Goal: Task Accomplishment & Management: Complete application form

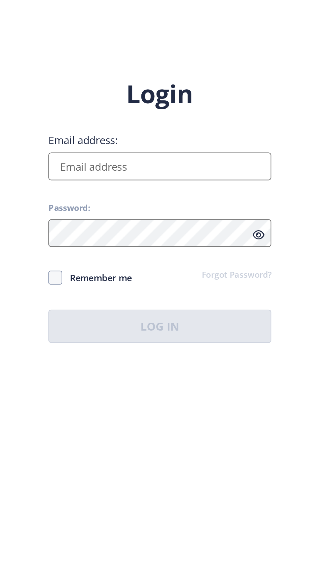
click at [195, 269] on input "Email address:" at bounding box center [225, 263] width 102 height 13
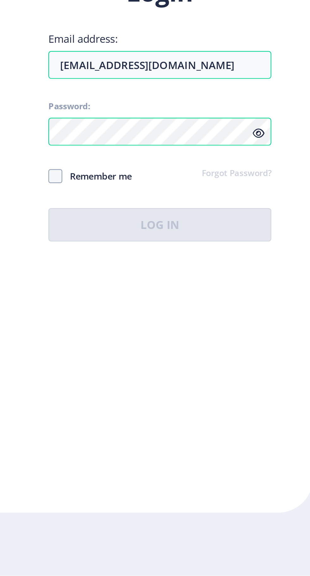
click at [273, 362] on div "Login Email address: [EMAIL_ADDRESS][DOMAIN_NAME] Password: Remember me Forgot …" at bounding box center [225, 363] width 102 height 121
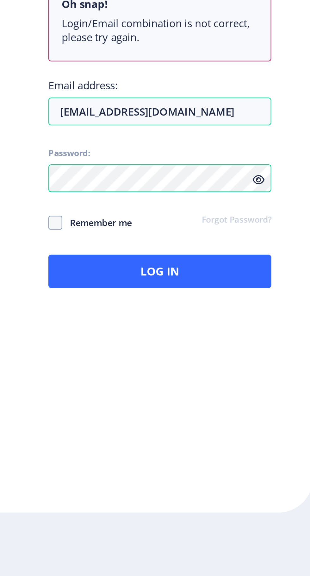
click at [271, 393] on icon at bounding box center [269, 395] width 5 height 5
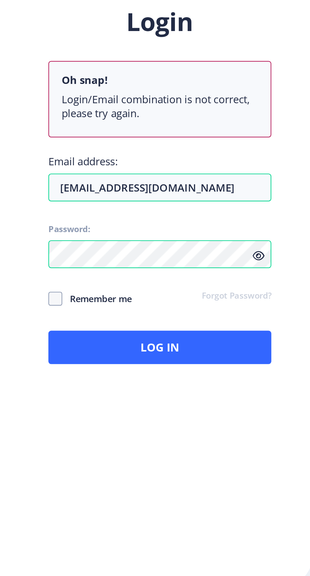
scroll to position [48, 0]
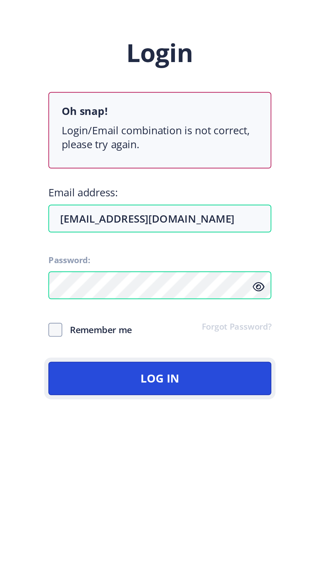
click at [266, 430] on button "Log In" at bounding box center [225, 437] width 102 height 15
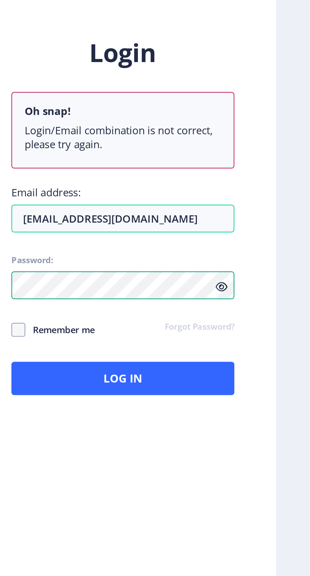
scroll to position [27, 0]
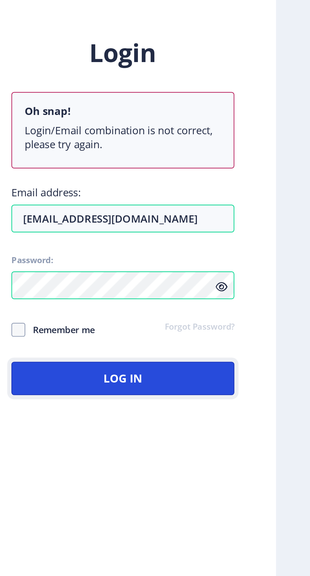
click at [255, 442] on button "Log In" at bounding box center [225, 437] width 102 height 15
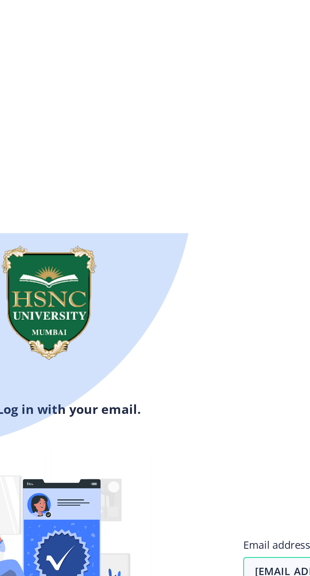
scroll to position [0, 0]
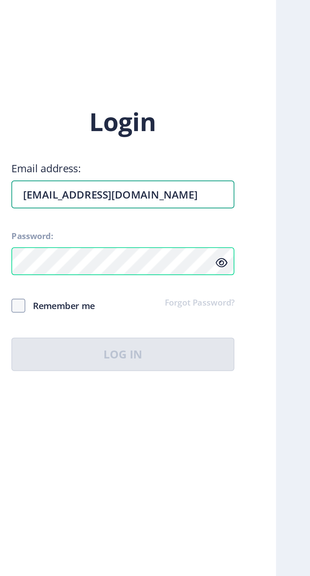
click at [262, 350] on input "[EMAIL_ADDRESS][DOMAIN_NAME]" at bounding box center [225, 343] width 102 height 13
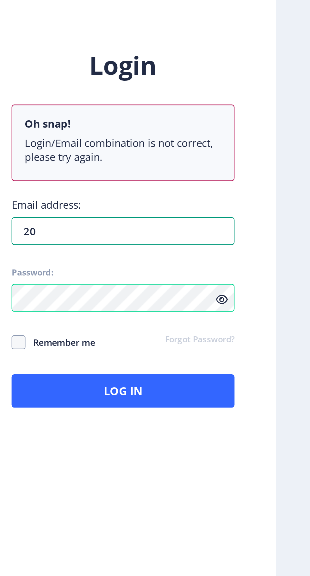
type input "2"
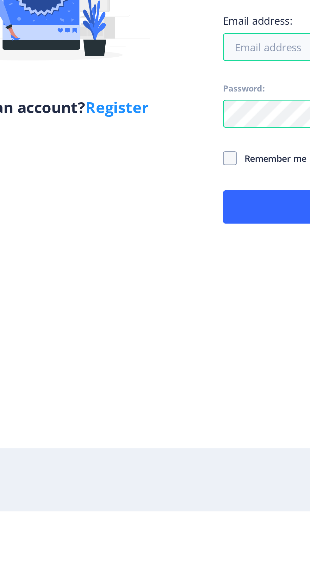
click at [124, 396] on link "Register" at bounding box center [125, 391] width 29 height 9
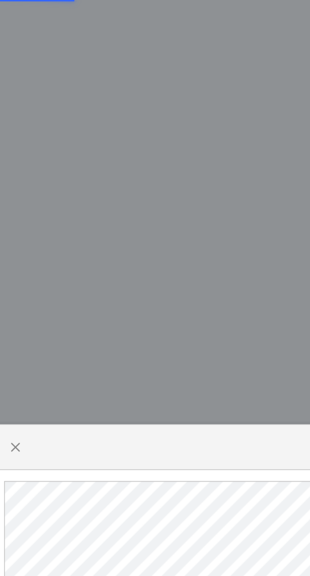
select select
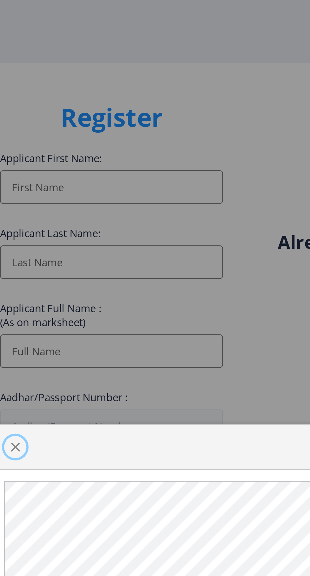
click at [41, 205] on span "button" at bounding box center [41, 203] width 5 height 5
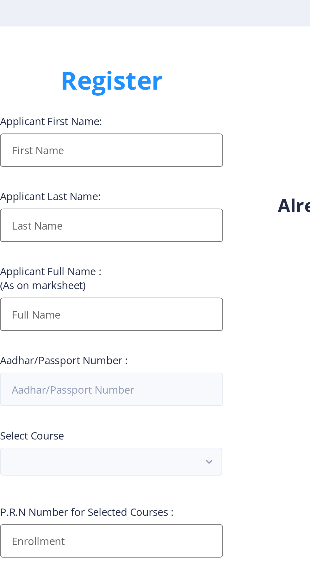
click at [57, 90] on input "Applicant First Name:" at bounding box center [86, 85] width 102 height 15
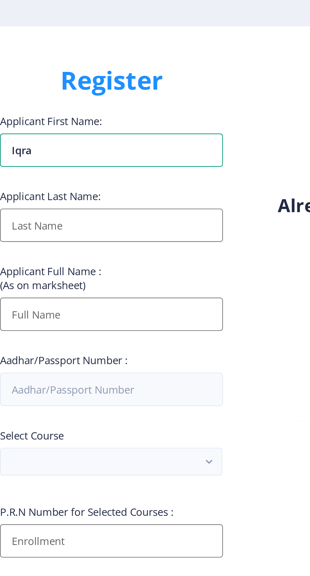
type input "Iqra"
click at [49, 121] on input "Applicant First Name:" at bounding box center [86, 119] width 102 height 15
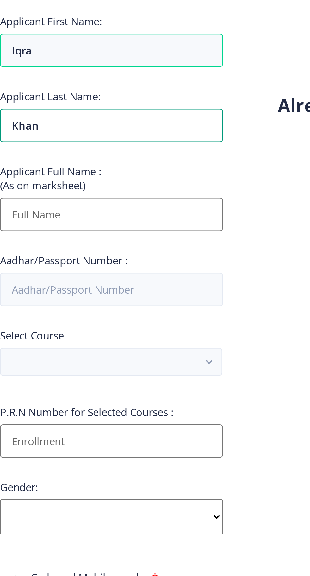
type input "Khan"
click at [53, 165] on input "Applicant First Name:" at bounding box center [86, 159] width 102 height 15
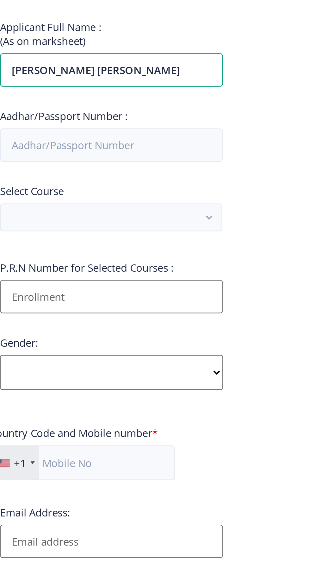
type input "[PERSON_NAME] [PERSON_NAME]"
click at [56, 199] on input "Aadhar/Passport Number :" at bounding box center [86, 194] width 102 height 15
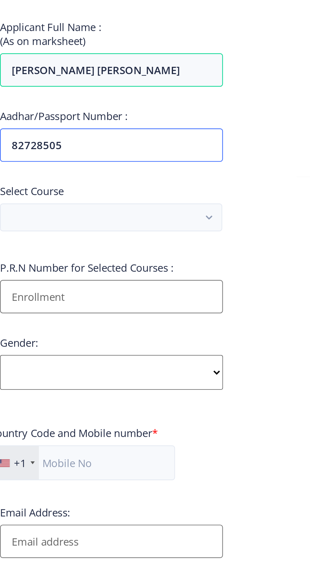
click at [48, 198] on input "82728505" at bounding box center [86, 194] width 102 height 15
click at [50, 194] on input "82728505" at bounding box center [86, 194] width 102 height 15
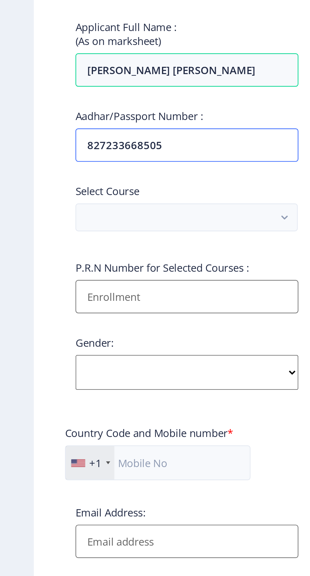
type input "827233668505"
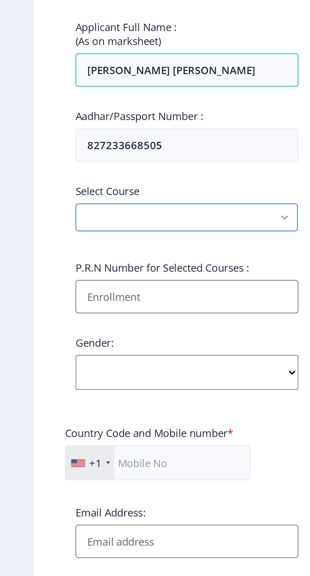
click at [66, 230] on button "button" at bounding box center [85, 227] width 101 height 13
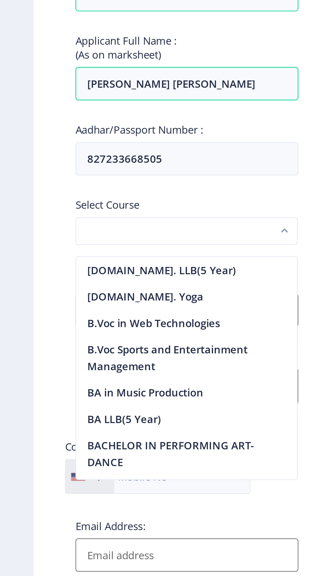
click at [47, 230] on button "button" at bounding box center [85, 227] width 101 height 13
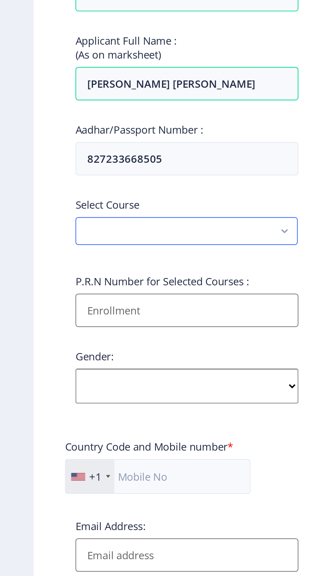
click at [51, 231] on button "button" at bounding box center [85, 227] width 101 height 13
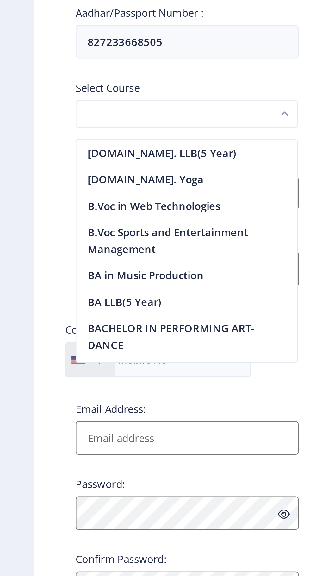
click at [42, 232] on button "button" at bounding box center [85, 227] width 101 height 13
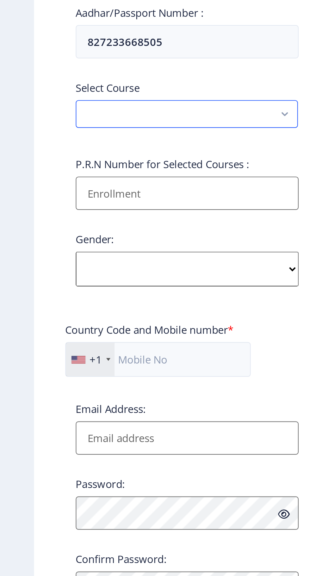
click at [50, 231] on button "button" at bounding box center [85, 227] width 101 height 13
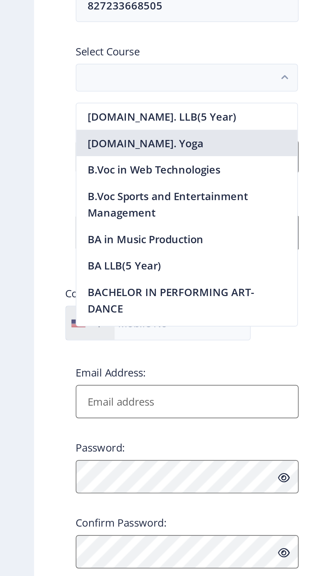
click at [101, 259] on nb-option "[DOMAIN_NAME]. Yoga" at bounding box center [85, 257] width 101 height 12
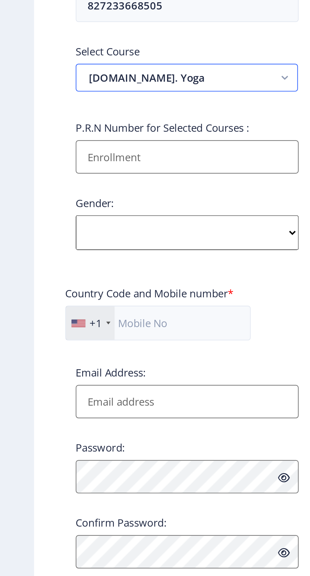
click at [99, 225] on button "[DOMAIN_NAME]. Yoga" at bounding box center [85, 227] width 101 height 13
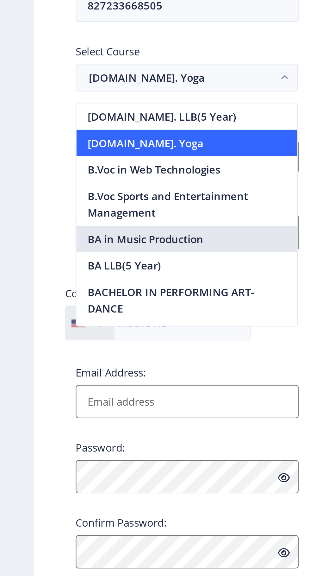
click at [111, 295] on nb-option "BA in Music Production" at bounding box center [85, 300] width 101 height 12
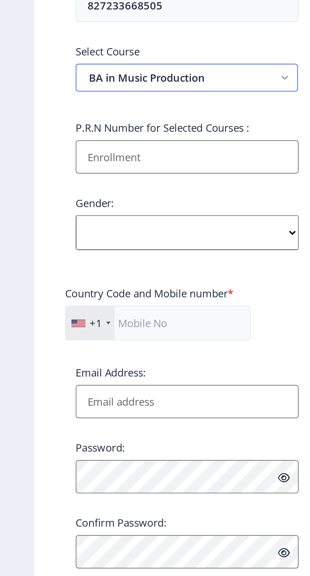
click at [108, 233] on button "BA in Music Production" at bounding box center [85, 227] width 101 height 13
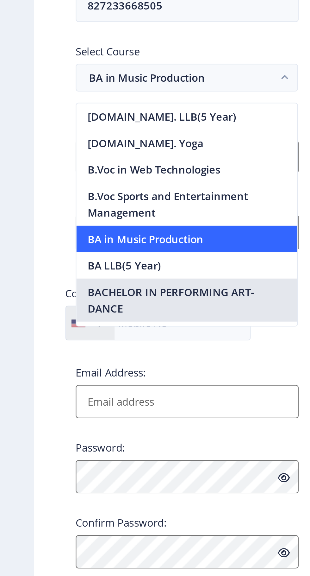
click at [88, 332] on nb-option "BACHELOR IN PERFORMING ART-DANCE" at bounding box center [85, 329] width 101 height 20
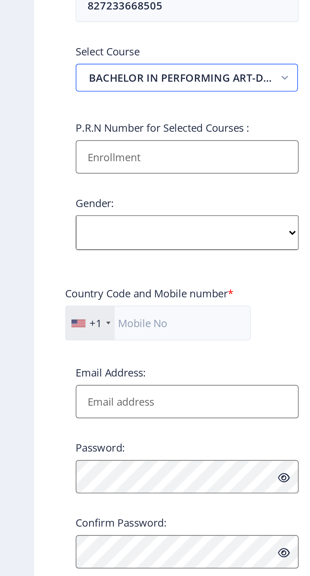
click at [112, 231] on button "BACHELOR IN PERFORMING ART-DANCE" at bounding box center [85, 227] width 101 height 13
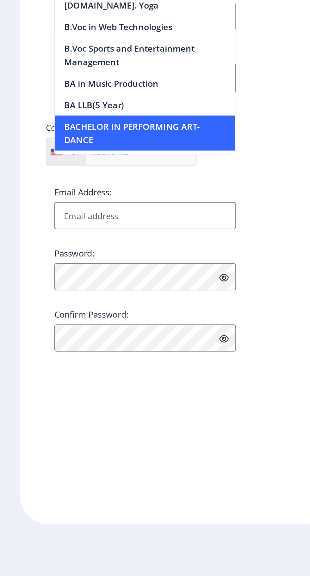
click at [104, 357] on div "Applicant First Name: Iqra Applicant Last Name: [PERSON_NAME] Applicant Full Na…" at bounding box center [86, 260] width 102 height 382
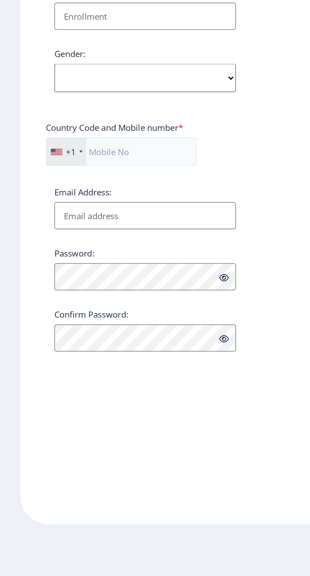
click at [127, 352] on div "+1 [GEOGRAPHIC_DATA] +1 [GEOGRAPHIC_DATA] +44 [GEOGRAPHIC_DATA] (‫[GEOGRAPHIC_D…" at bounding box center [85, 341] width 111 height 21
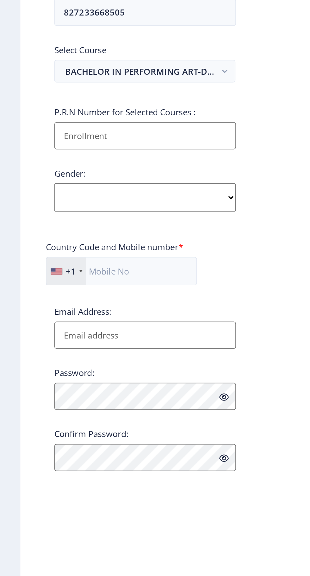
click at [122, 266] on input "Applicant First Name:" at bounding box center [86, 263] width 102 height 15
click at [130, 230] on rect "button" at bounding box center [129, 227] width 7 height 7
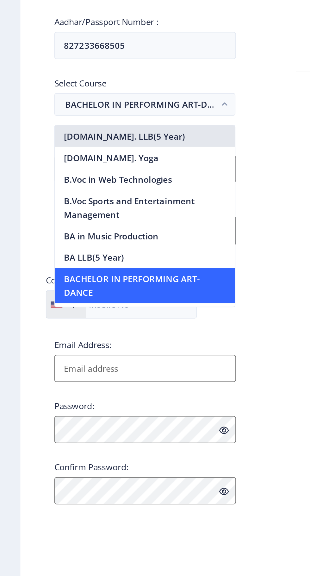
click at [92, 249] on nb-option "[DOMAIN_NAME]. LLB(5 Year)" at bounding box center [85, 245] width 101 height 12
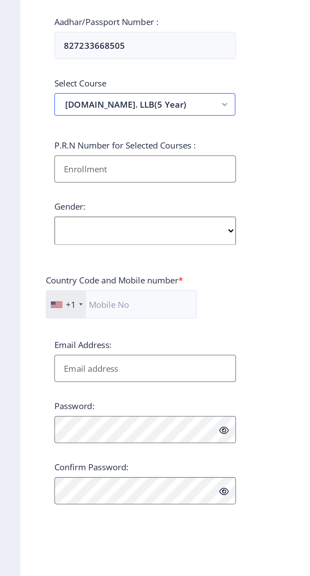
click at [103, 228] on button "[DOMAIN_NAME]. LLB(5 Year)" at bounding box center [85, 227] width 101 height 13
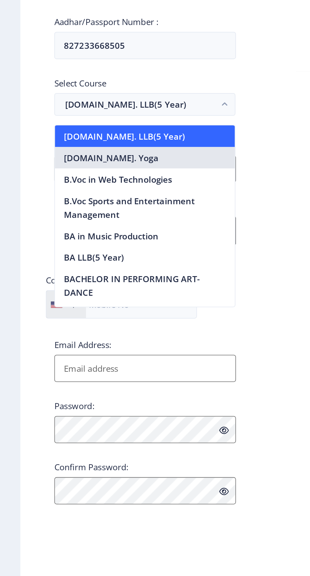
click at [76, 258] on nb-option "[DOMAIN_NAME]. Yoga" at bounding box center [85, 257] width 101 height 12
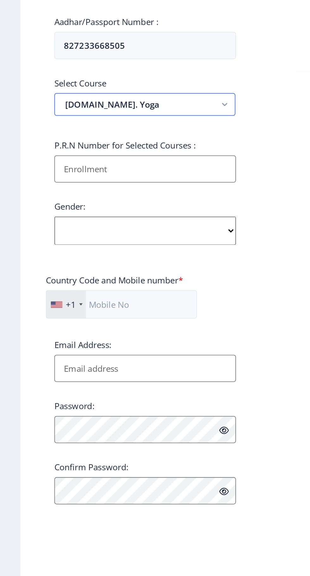
click at [112, 225] on button "[DOMAIN_NAME]. Yoga" at bounding box center [85, 227] width 101 height 13
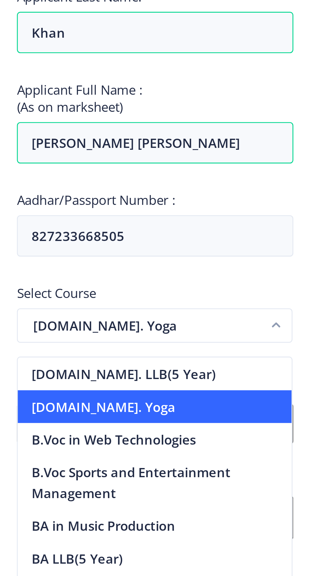
click at [80, 230] on button "[DOMAIN_NAME]. Yoga" at bounding box center [85, 227] width 101 height 13
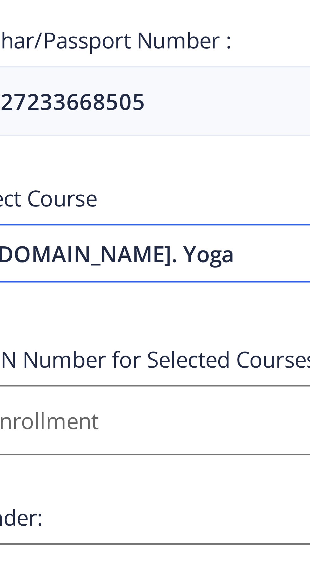
click at [91, 226] on button "[DOMAIN_NAME]. Yoga" at bounding box center [85, 227] width 101 height 13
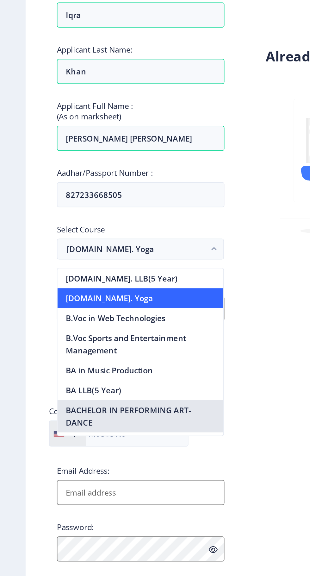
click at [87, 323] on nb-option "BACHELOR IN PERFORMING ART-DANCE" at bounding box center [85, 329] width 101 height 20
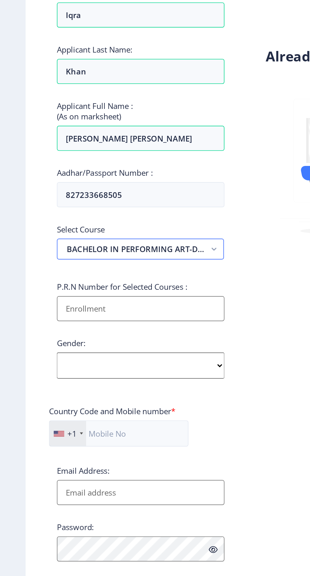
click at [104, 233] on button "BACHELOR IN PERFORMING ART-DANCE" at bounding box center [85, 227] width 101 height 13
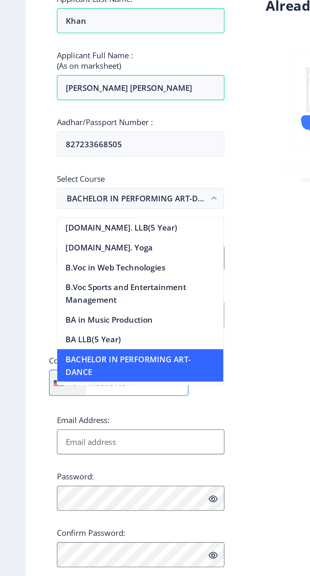
click at [88, 344] on input "text" at bounding box center [72, 339] width 85 height 16
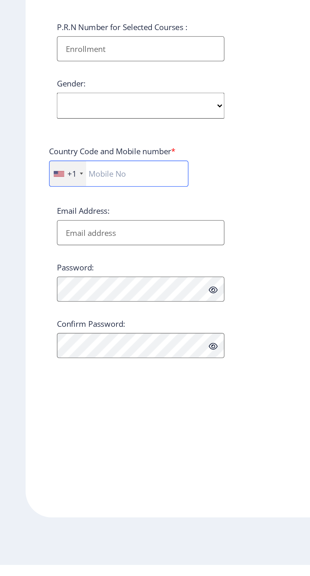
type input "7021682738"
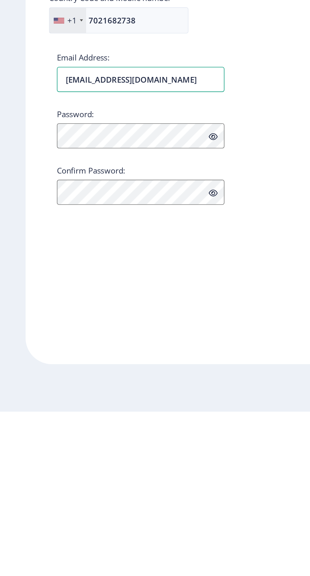
type input "[EMAIL_ADDRESS][DOMAIN_NAME]"
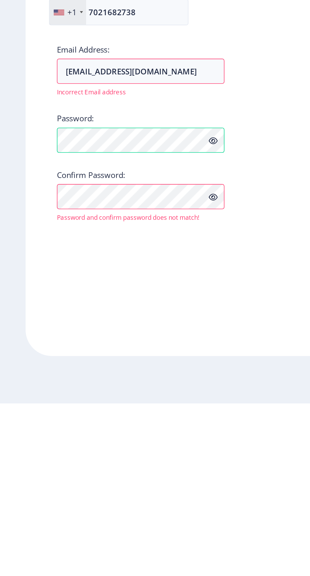
click at [131, 453] on icon at bounding box center [129, 451] width 5 height 5
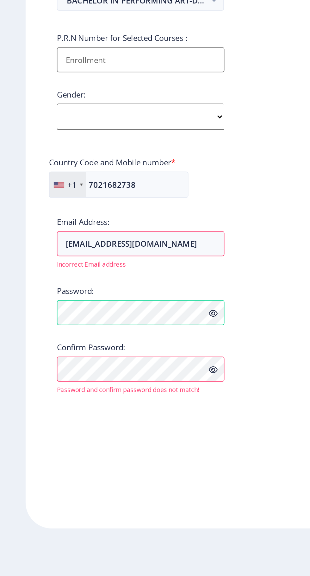
click at [129, 346] on div "+1 [GEOGRAPHIC_DATA] +1 [GEOGRAPHIC_DATA] +44 [GEOGRAPHIC_DATA] (‫[GEOGRAPHIC_D…" at bounding box center [85, 341] width 111 height 21
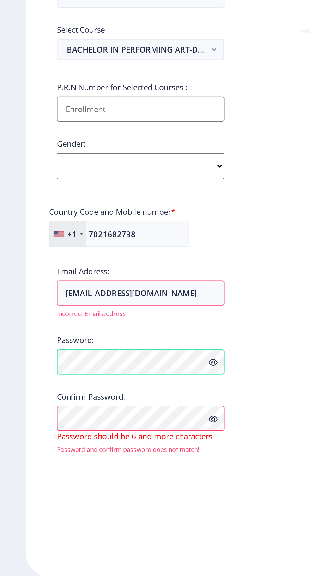
paste input "2022230210010062"
type input "2022230210010062"
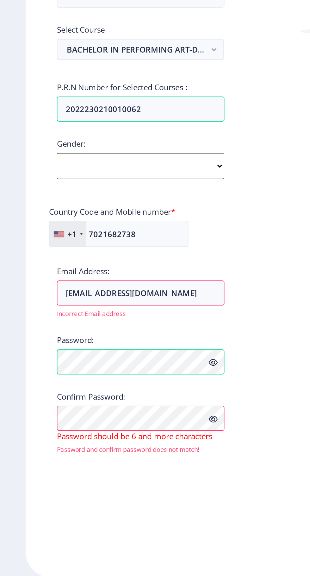
click at [126, 303] on select "Select Gender [DEMOGRAPHIC_DATA] [DEMOGRAPHIC_DATA] Other" at bounding box center [86, 298] width 102 height 16
select select "[DEMOGRAPHIC_DATA]"
click at [35, 292] on select "Select Gender [DEMOGRAPHIC_DATA] [DEMOGRAPHIC_DATA] Other" at bounding box center [86, 298] width 102 height 16
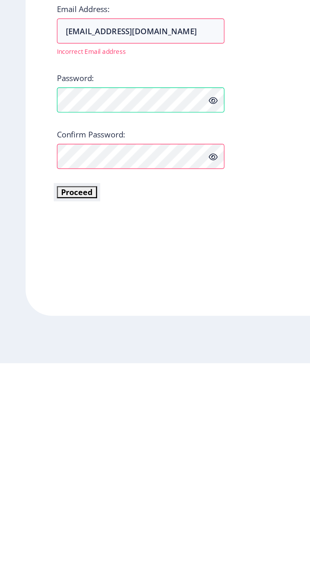
click at [44, 474] on button "Proceed" at bounding box center [47, 472] width 24 height 7
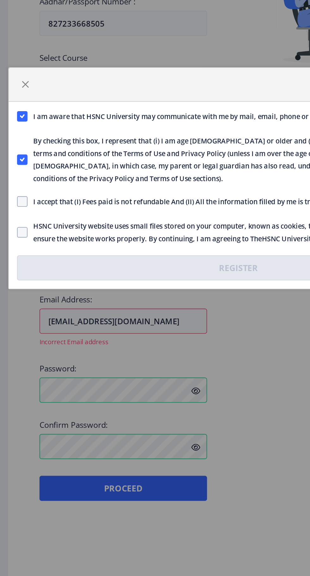
click at [22, 302] on span at bounding box center [24, 302] width 6 height 6
click at [21, 302] on input "I accept that (I) Fees paid is not refundable And (II) All the information fill…" at bounding box center [21, 302] width 0 height 0
click at [23, 301] on icon at bounding box center [24, 302] width 3 height 6
click at [21, 302] on input "I accept that (I) Fees paid is not refundable And (II) All the information fill…" at bounding box center [21, 302] width 0 height 0
checkbox input "false"
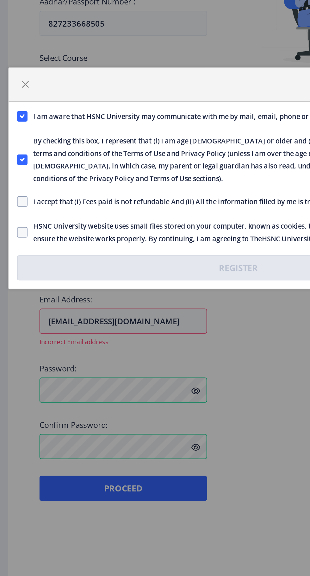
click at [25, 321] on span at bounding box center [24, 321] width 6 height 6
click at [21, 321] on input "HSNC University website uses small files stored on your computer, known as cook…" at bounding box center [21, 321] width 0 height 0
checkbox input "true"
click at [24, 303] on span at bounding box center [24, 302] width 6 height 6
click at [21, 302] on input "I accept that (I) Fees paid is not refundable And (II) All the information fill…" at bounding box center [21, 302] width 0 height 0
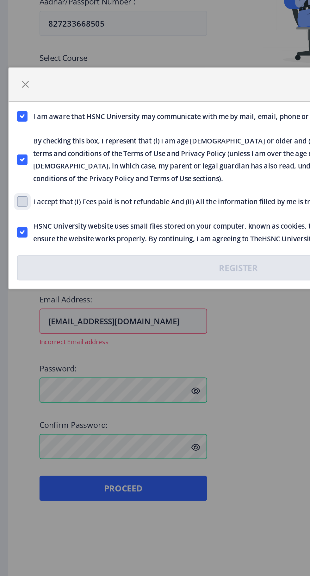
checkbox input "true"
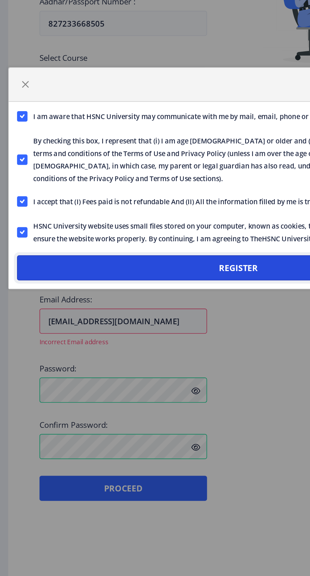
click at [75, 337] on button "Register" at bounding box center [155, 342] width 269 height 15
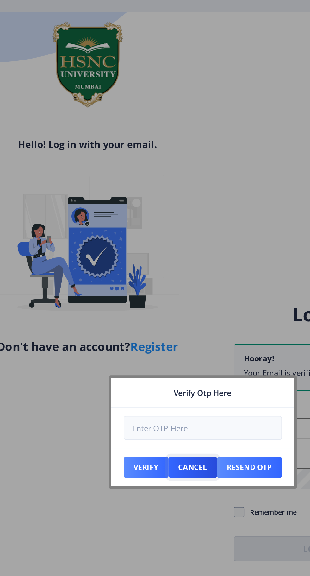
click at [147, 305] on button "Cancel" at bounding box center [149, 304] width 29 height 13
